Goal: Navigation & Orientation: Find specific page/section

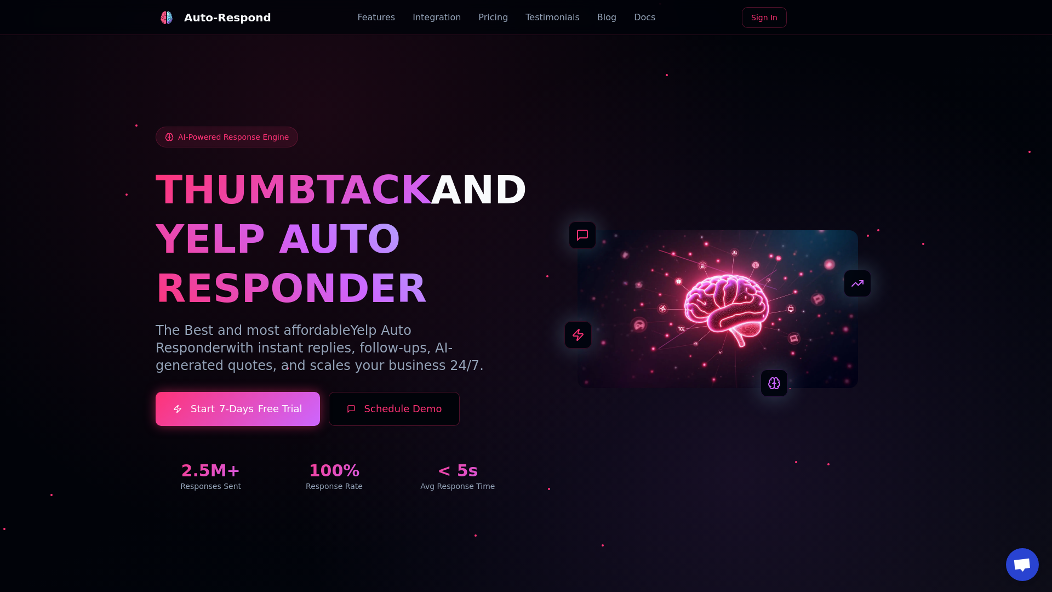
click at [597, 18] on link "Blog" at bounding box center [606, 17] width 19 height 13
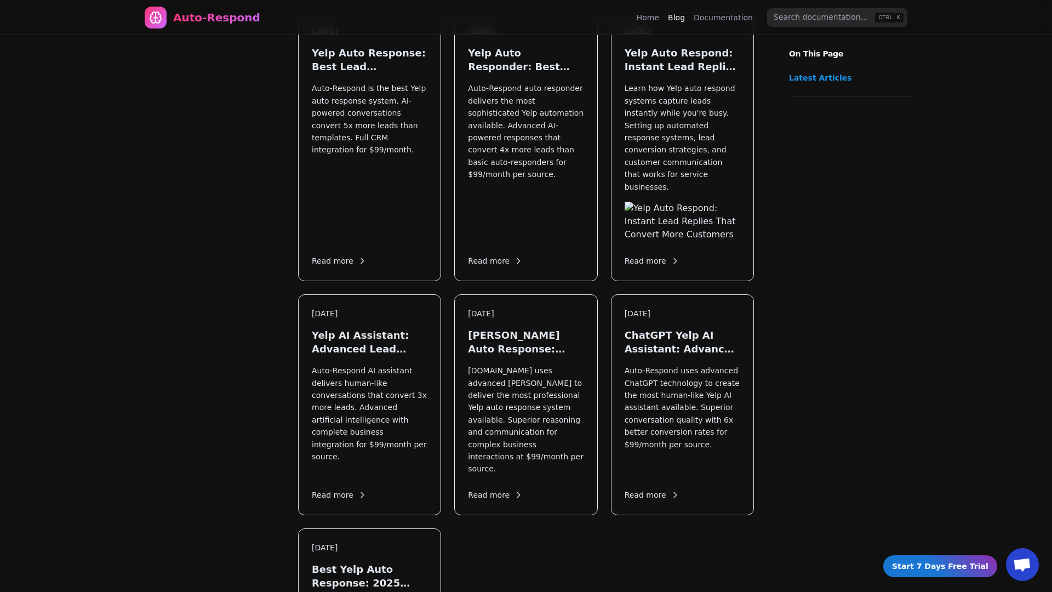
scroll to position [1311, 0]
